Goal: Task Accomplishment & Management: Manage account settings

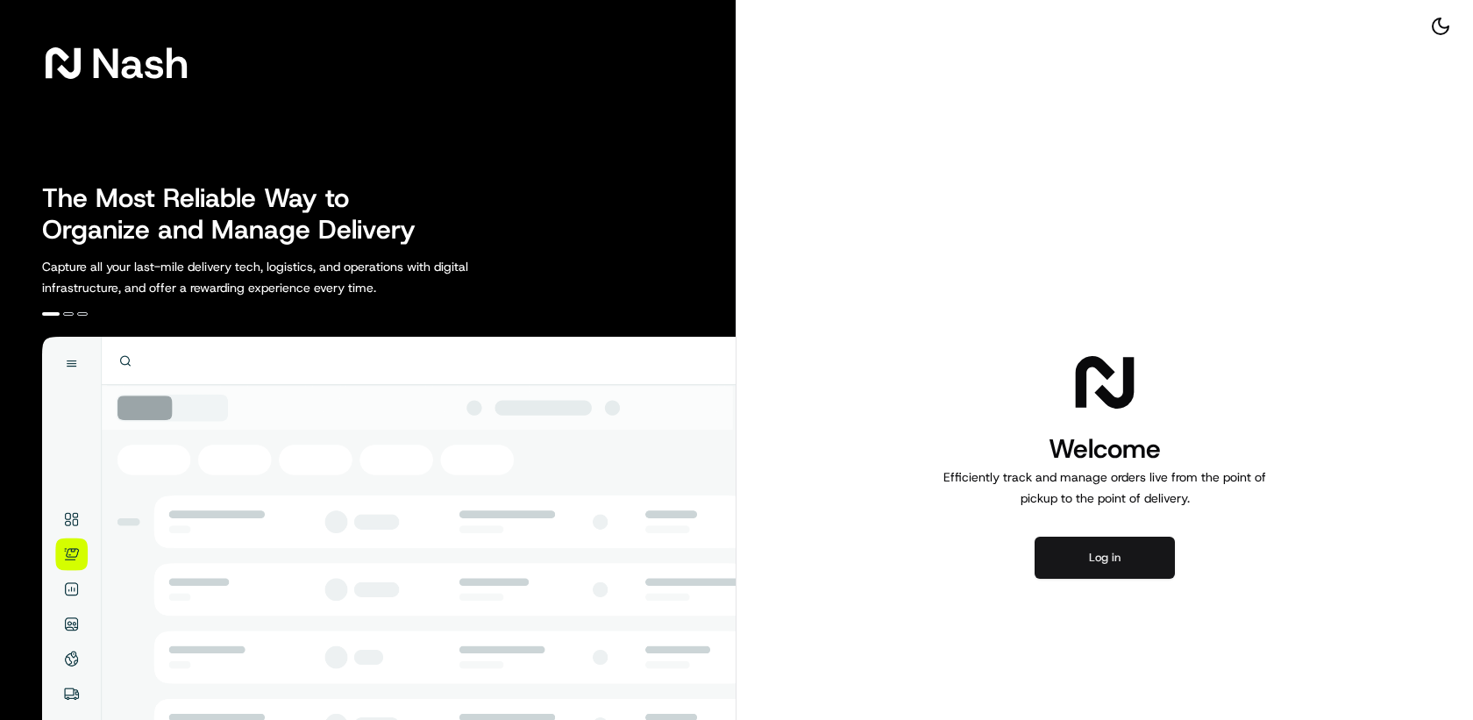
click at [1117, 562] on button "Log in" at bounding box center [1105, 558] width 140 height 42
click at [1087, 558] on button "Log in" at bounding box center [1105, 558] width 140 height 42
